Goal: Register for event/course

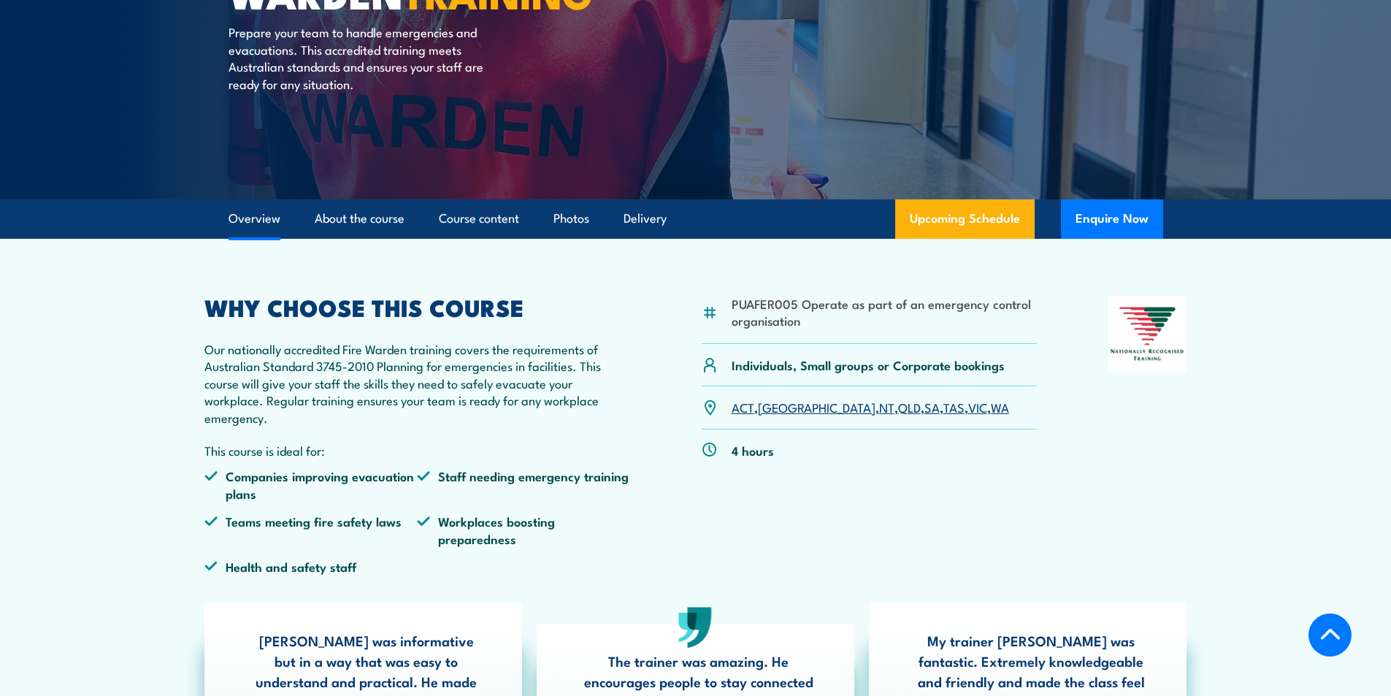
scroll to position [292, 0]
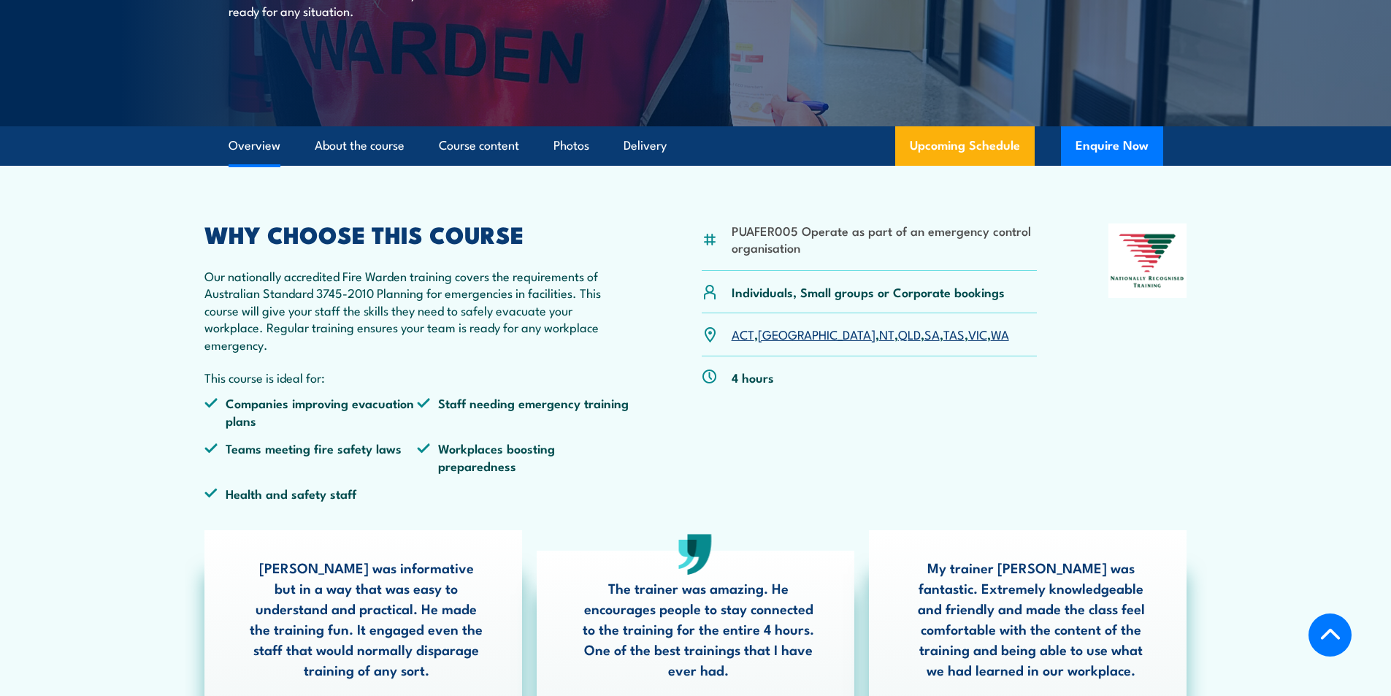
click at [968, 333] on link "VIC" at bounding box center [977, 334] width 19 height 18
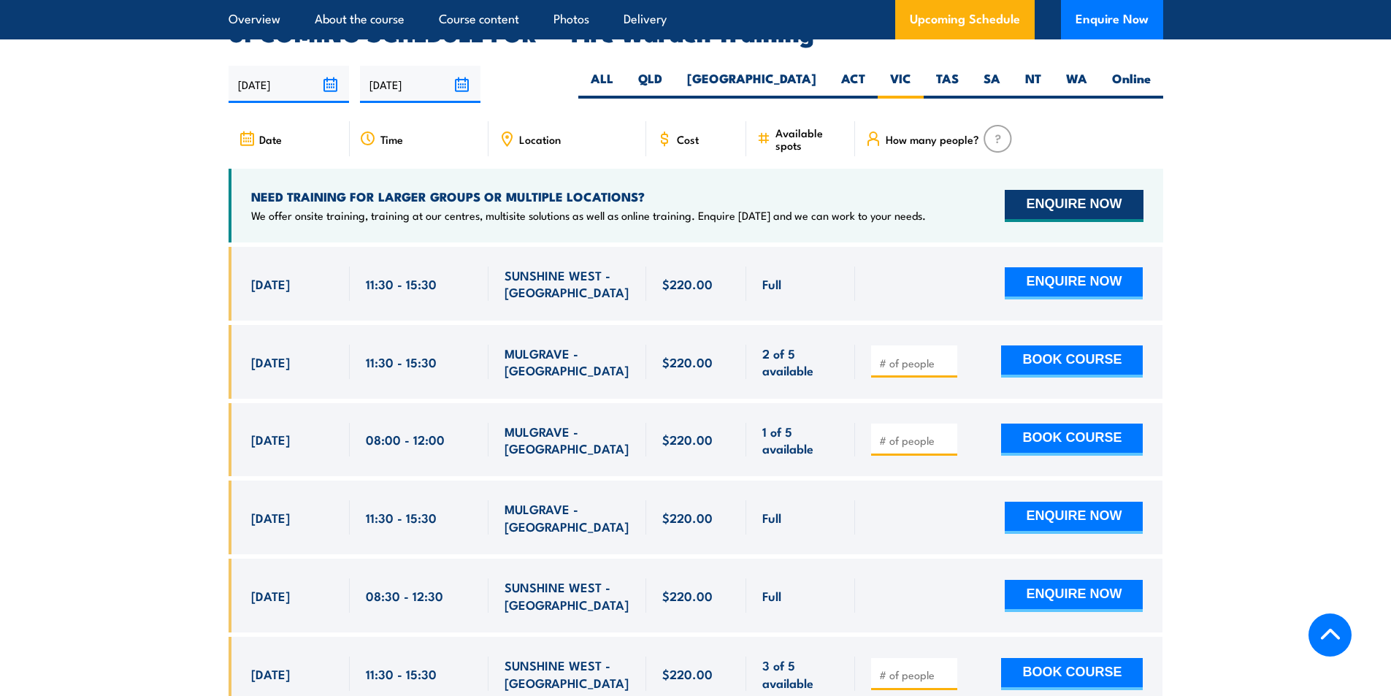
click at [1039, 190] on button "ENQUIRE NOW" at bounding box center [1074, 206] width 138 height 32
